Goal: Navigation & Orientation: Find specific page/section

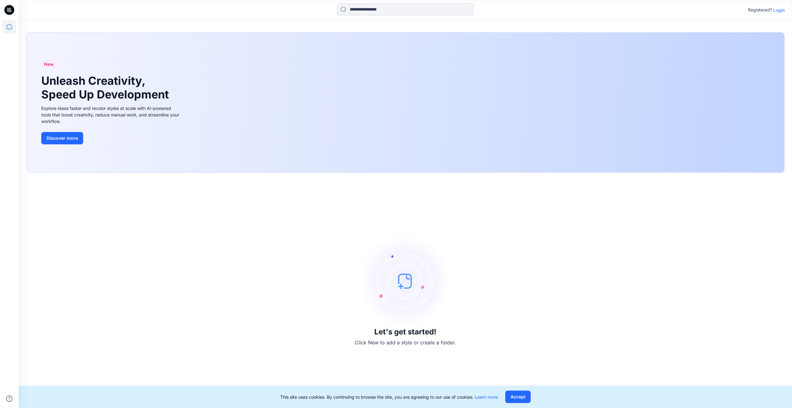
click at [778, 10] on p "Login" at bounding box center [778, 10] width 11 height 7
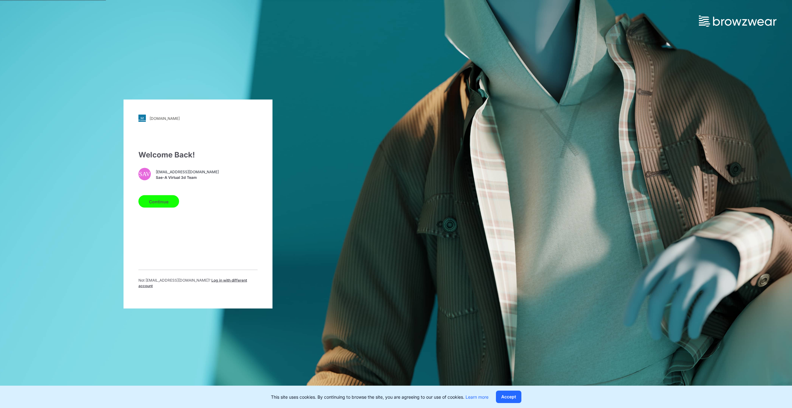
click at [172, 203] on button "Continue" at bounding box center [158, 201] width 41 height 12
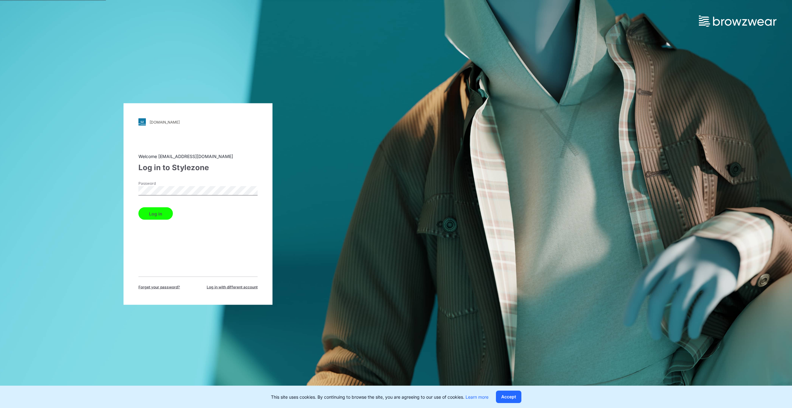
click at [164, 209] on button "Log in" at bounding box center [155, 213] width 34 height 12
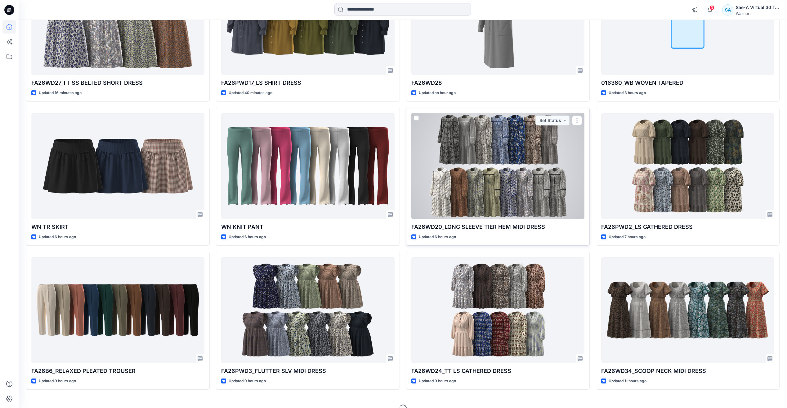
scroll to position [124, 0]
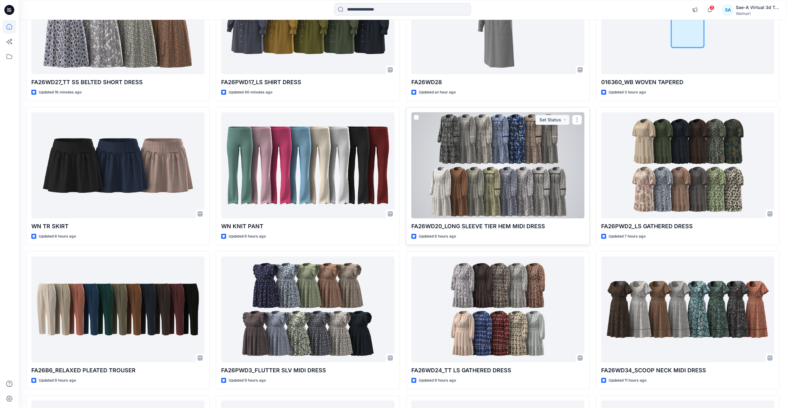
click at [493, 176] on div at bounding box center [497, 165] width 173 height 106
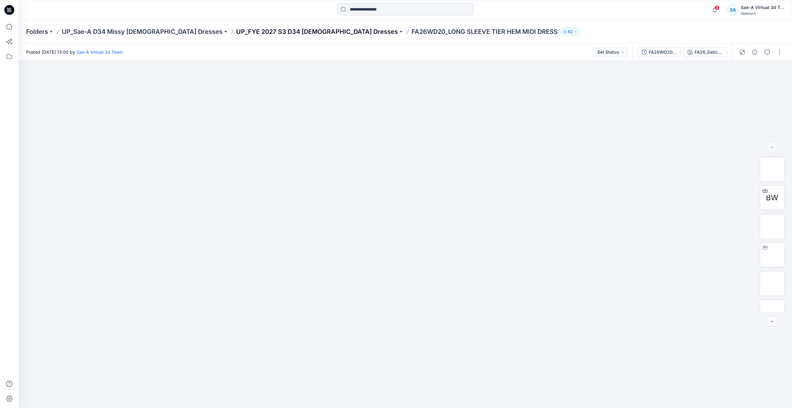
click at [277, 30] on p "UP_FYE 2027 S3 D34 [DEMOGRAPHIC_DATA] Dresses" at bounding box center [317, 31] width 162 height 9
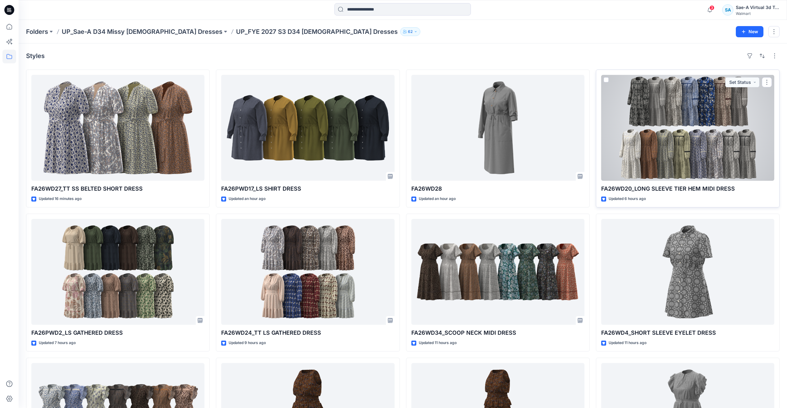
click at [710, 127] on div at bounding box center [687, 128] width 173 height 106
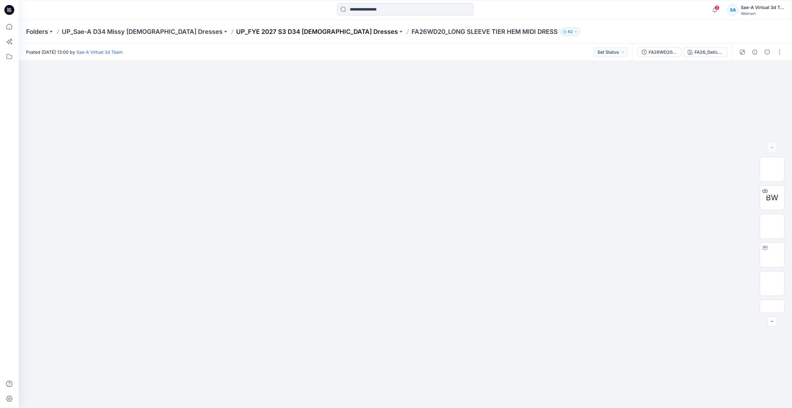
click at [262, 31] on p "UP_FYE 2027 S3 D34 [DEMOGRAPHIC_DATA] Dresses" at bounding box center [317, 31] width 162 height 9
